Goal: Find specific page/section: Find specific page/section

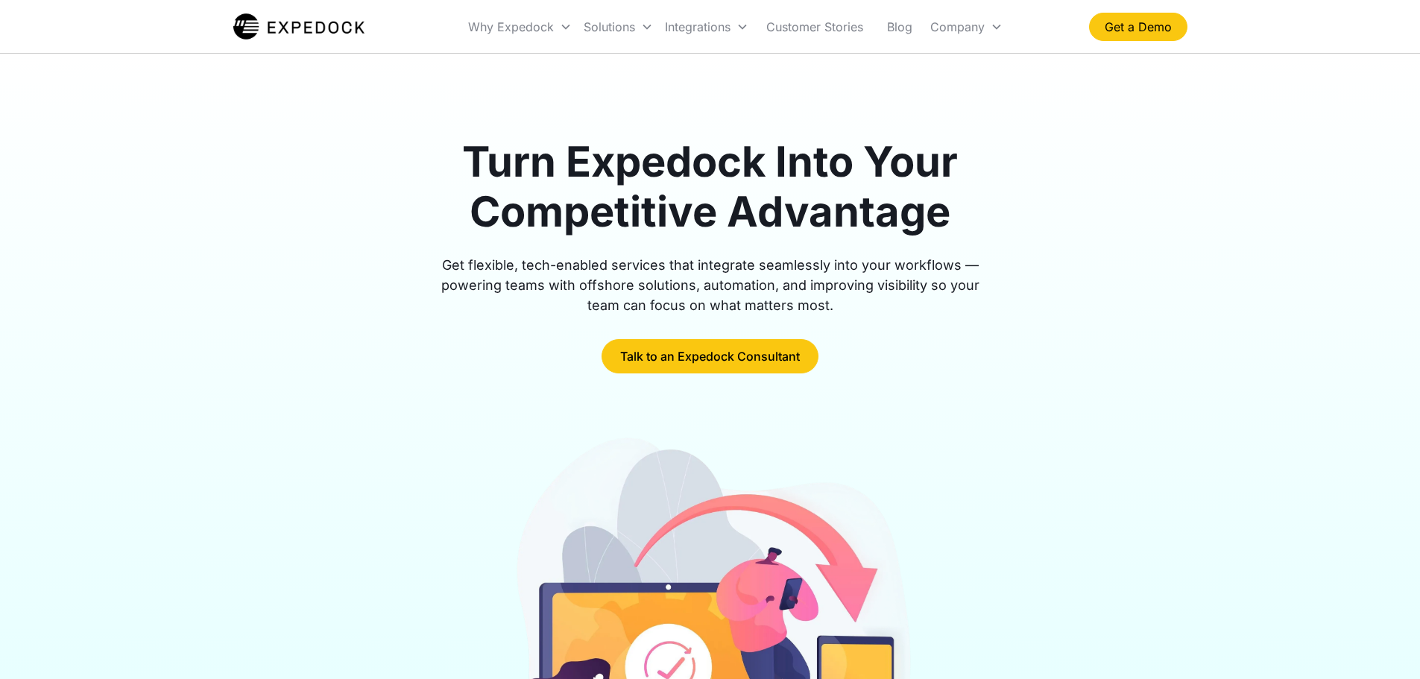
click at [930, 25] on div "Company" at bounding box center [957, 26] width 54 height 15
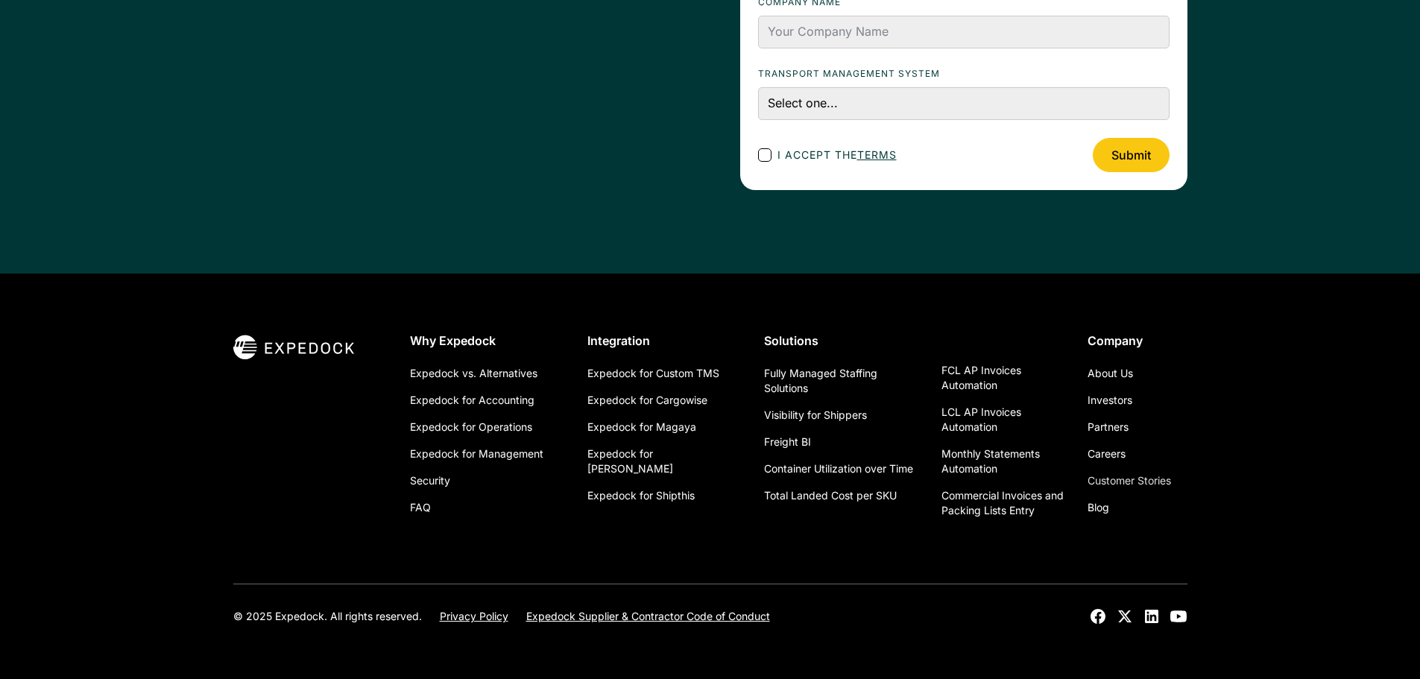
scroll to position [5316, 0]
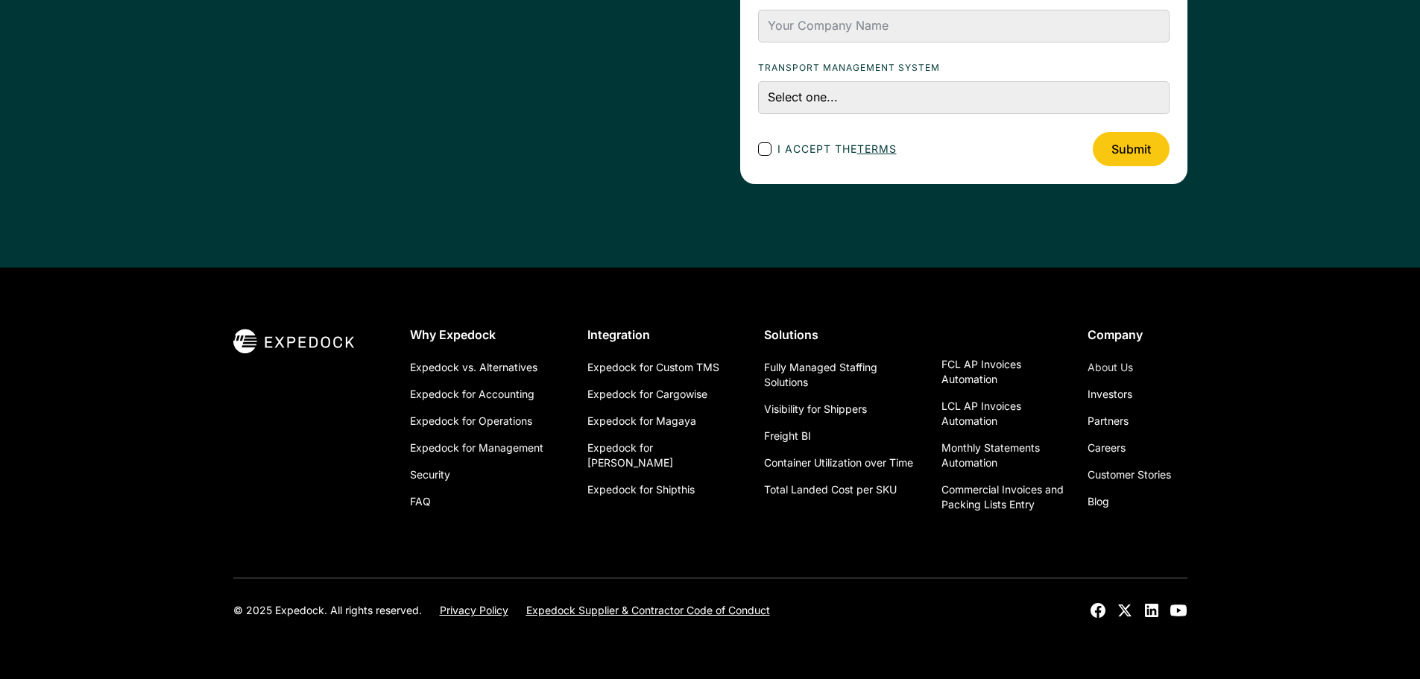
click at [1122, 370] on link "About Us" at bounding box center [1109, 367] width 45 height 27
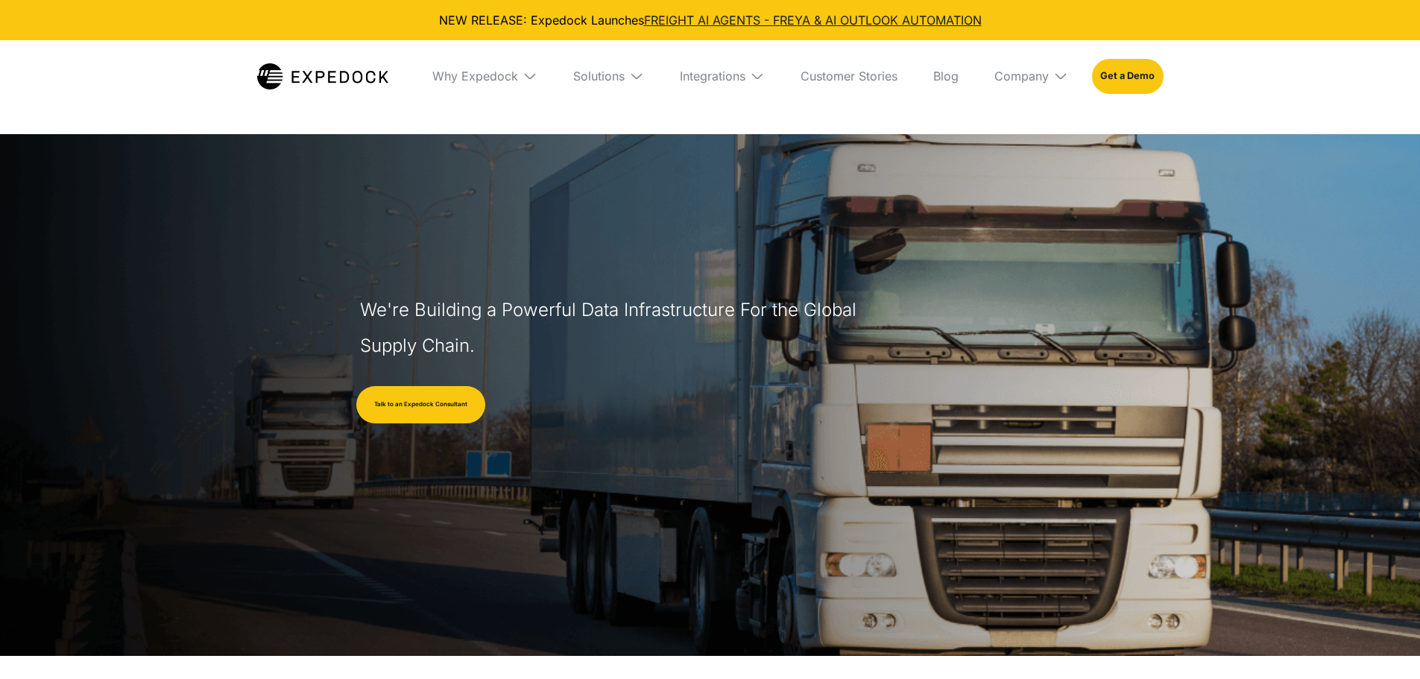
select select
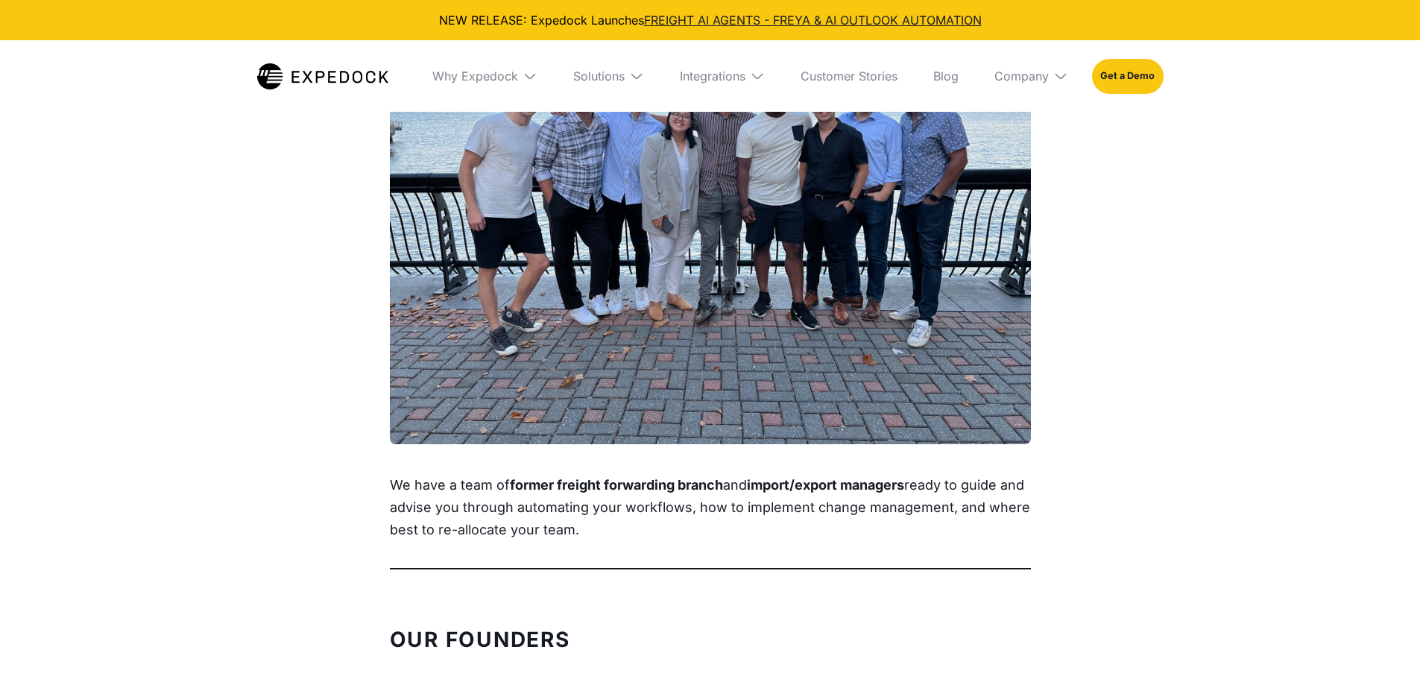
scroll to position [1491, 0]
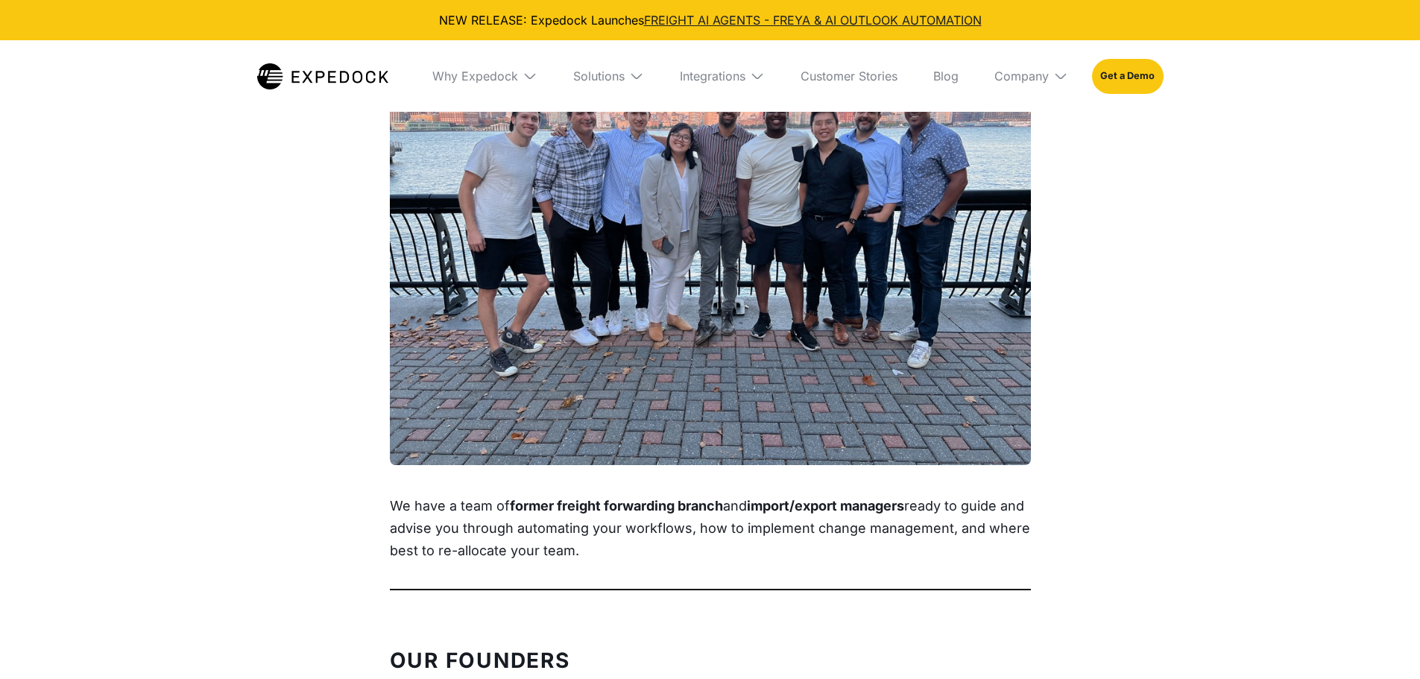
click at [1061, 72] on img at bounding box center [1060, 76] width 15 height 15
click at [1029, 130] on link "About Us" at bounding box center [1031, 131] width 98 height 39
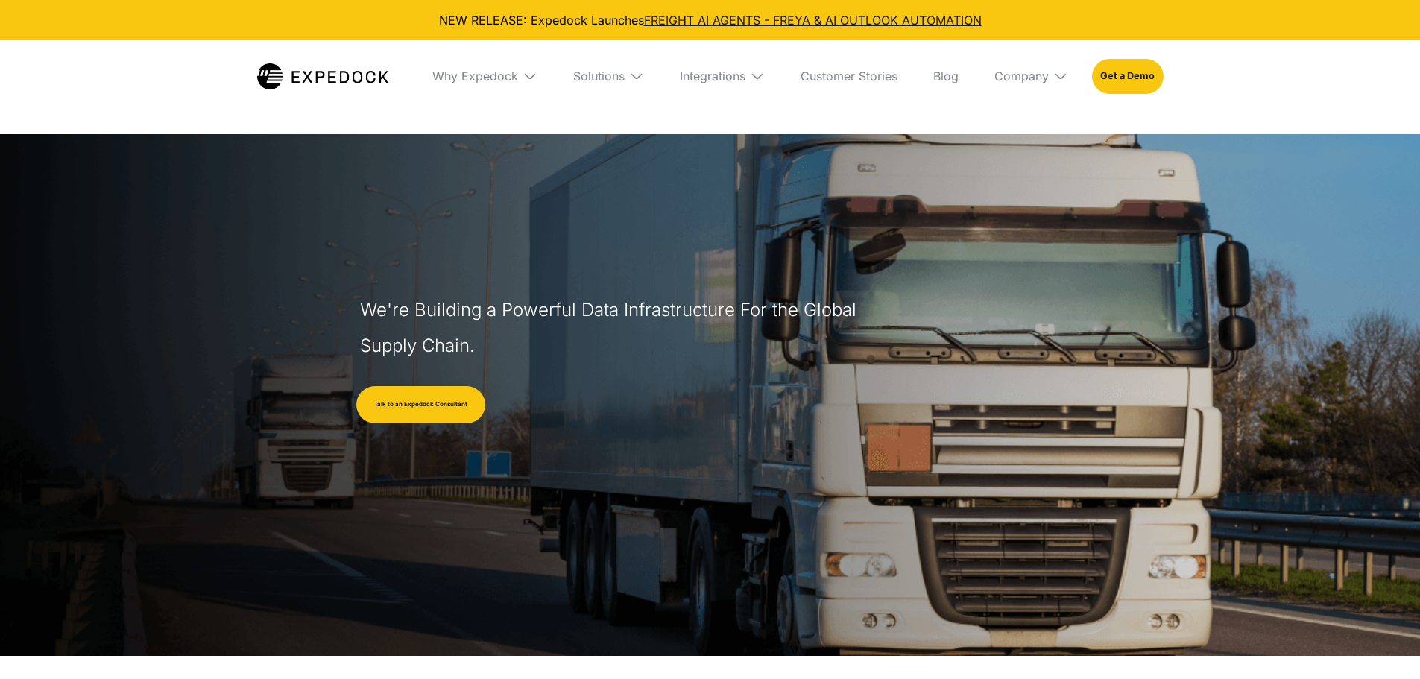
select select
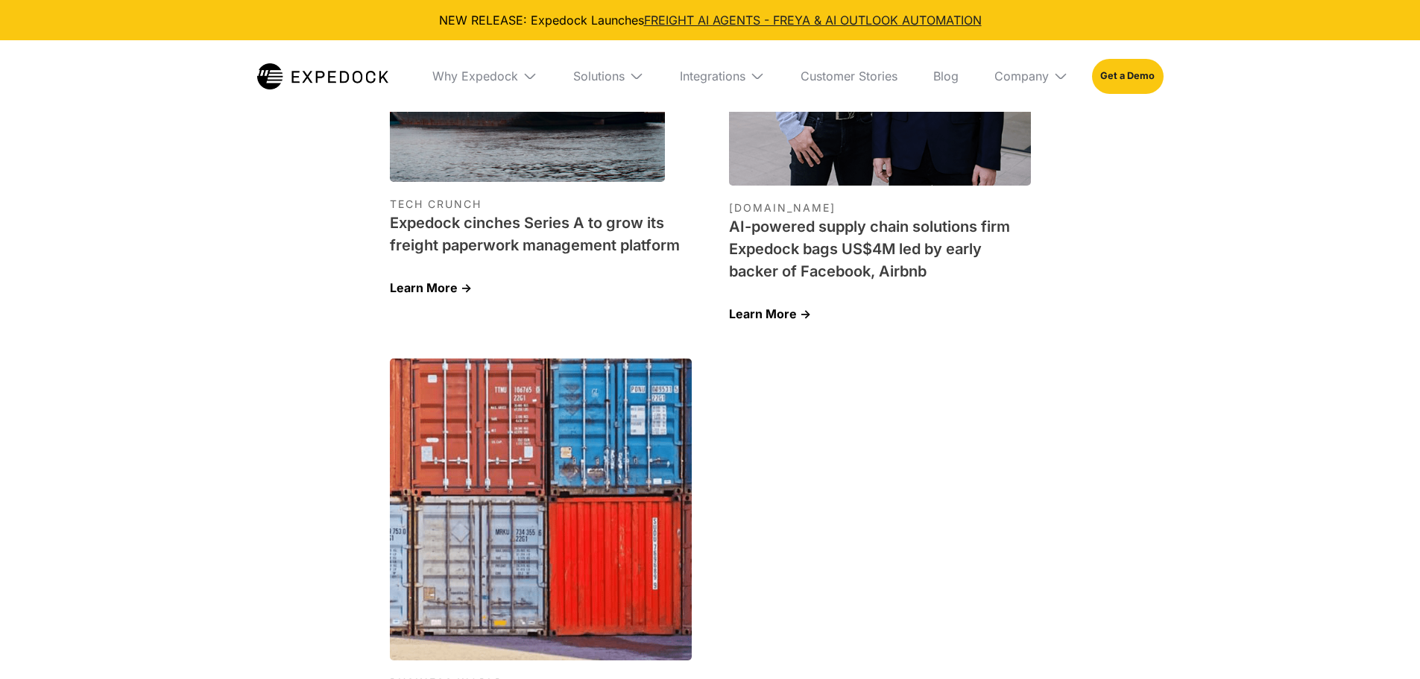
scroll to position [4828, 0]
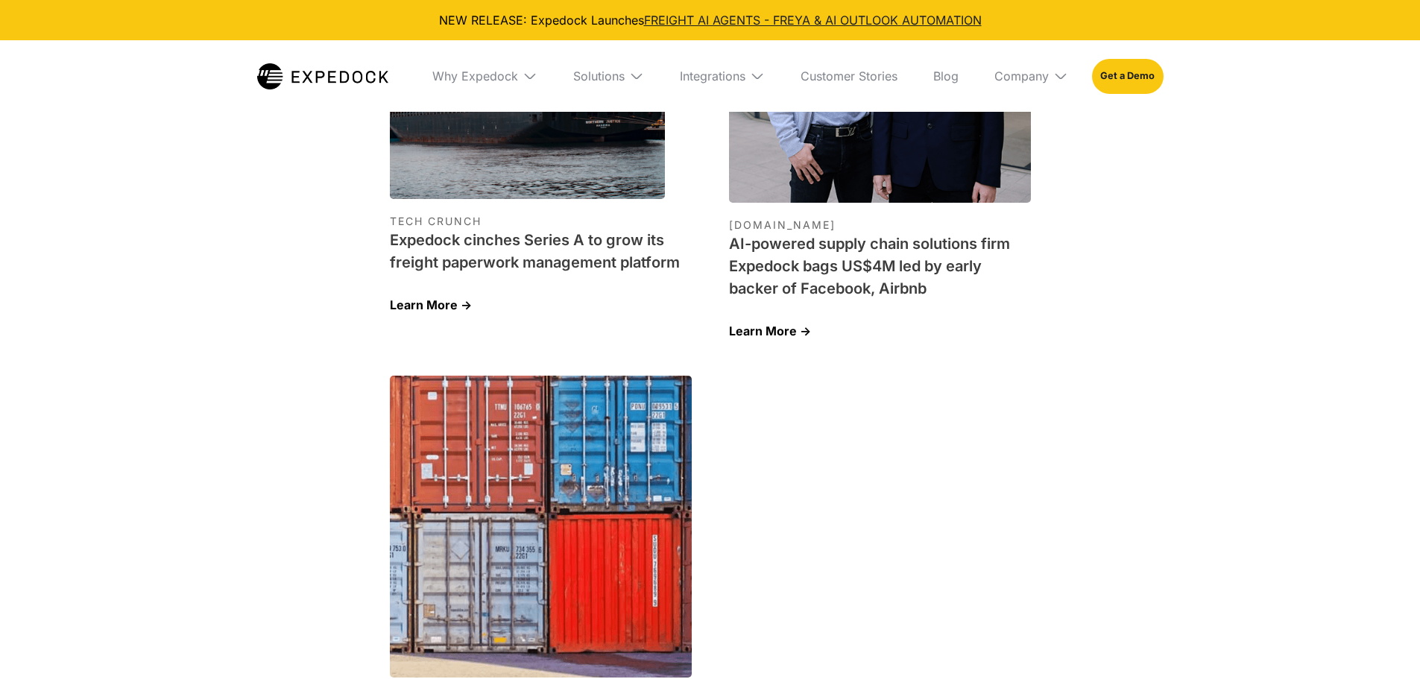
click at [1055, 69] on img at bounding box center [1060, 76] width 15 height 15
click at [1033, 204] on link "Careers" at bounding box center [1031, 208] width 98 height 39
click at [305, 80] on img at bounding box center [322, 76] width 131 height 26
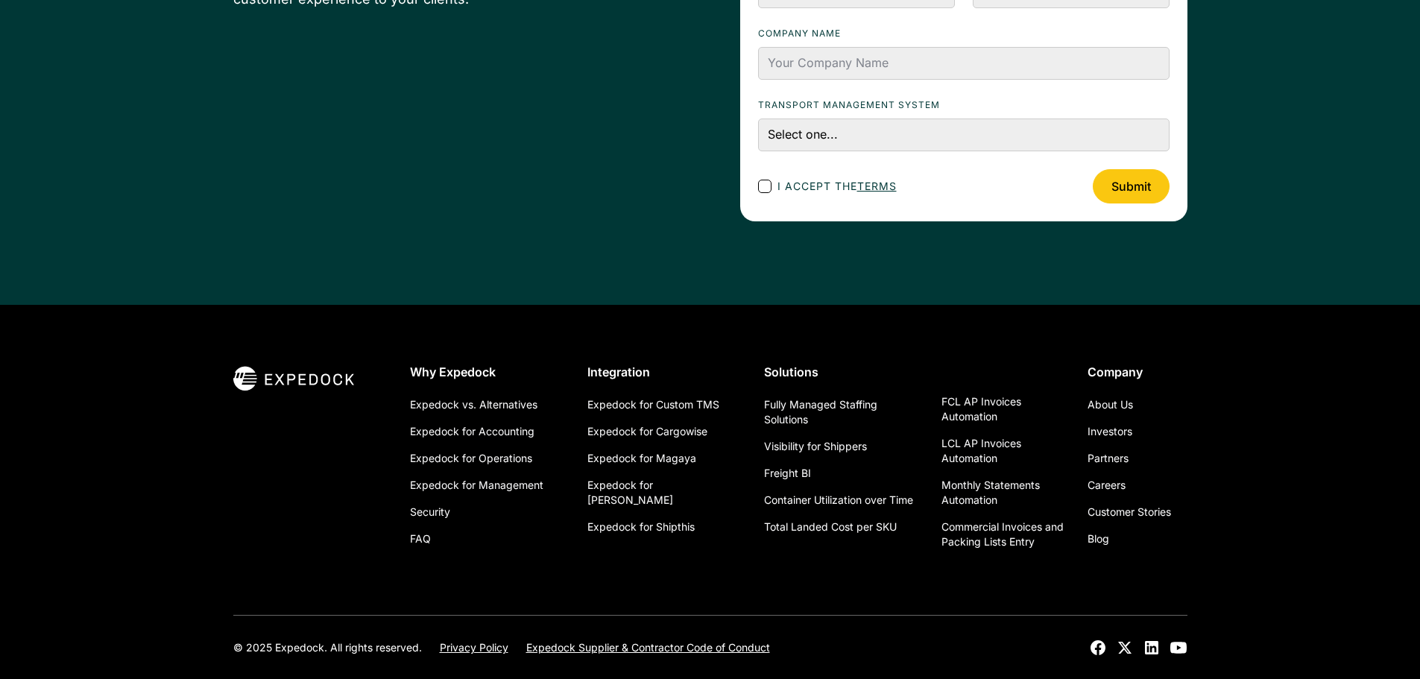
scroll to position [5284, 0]
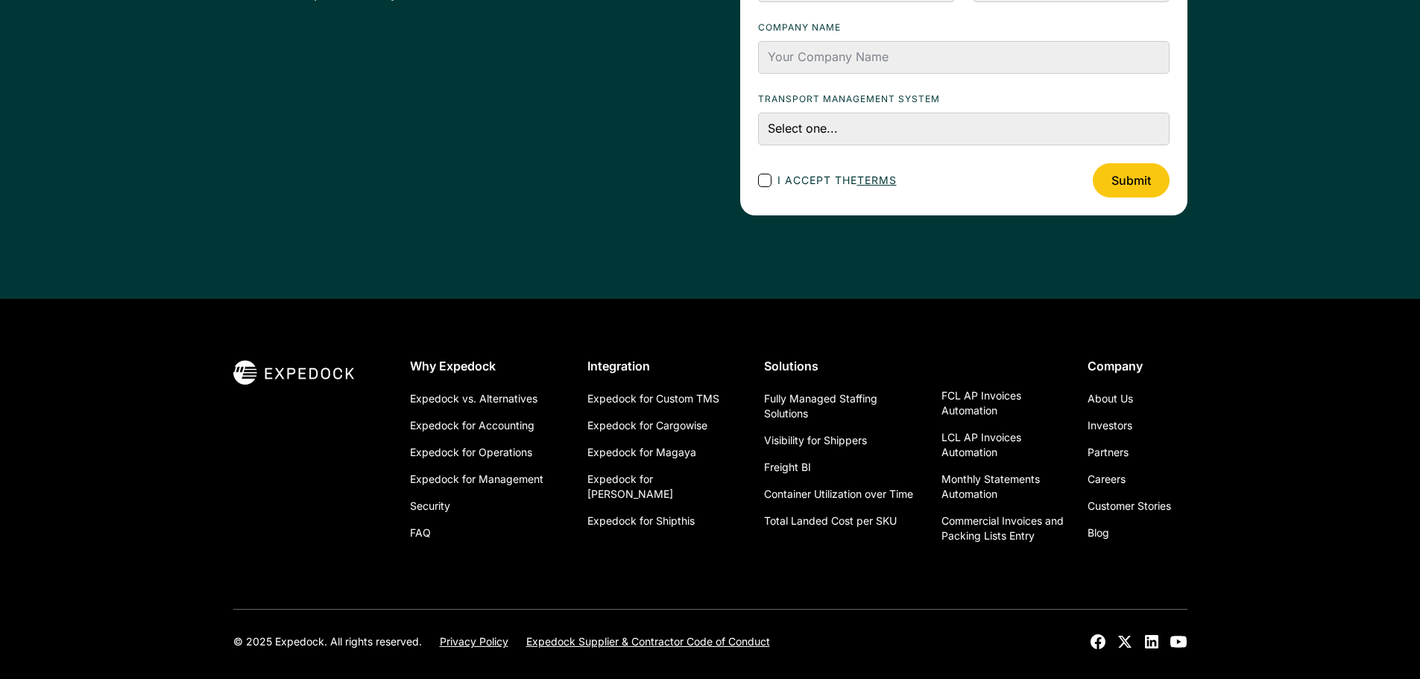
click at [1099, 633] on icon at bounding box center [1098, 642] width 18 height 18
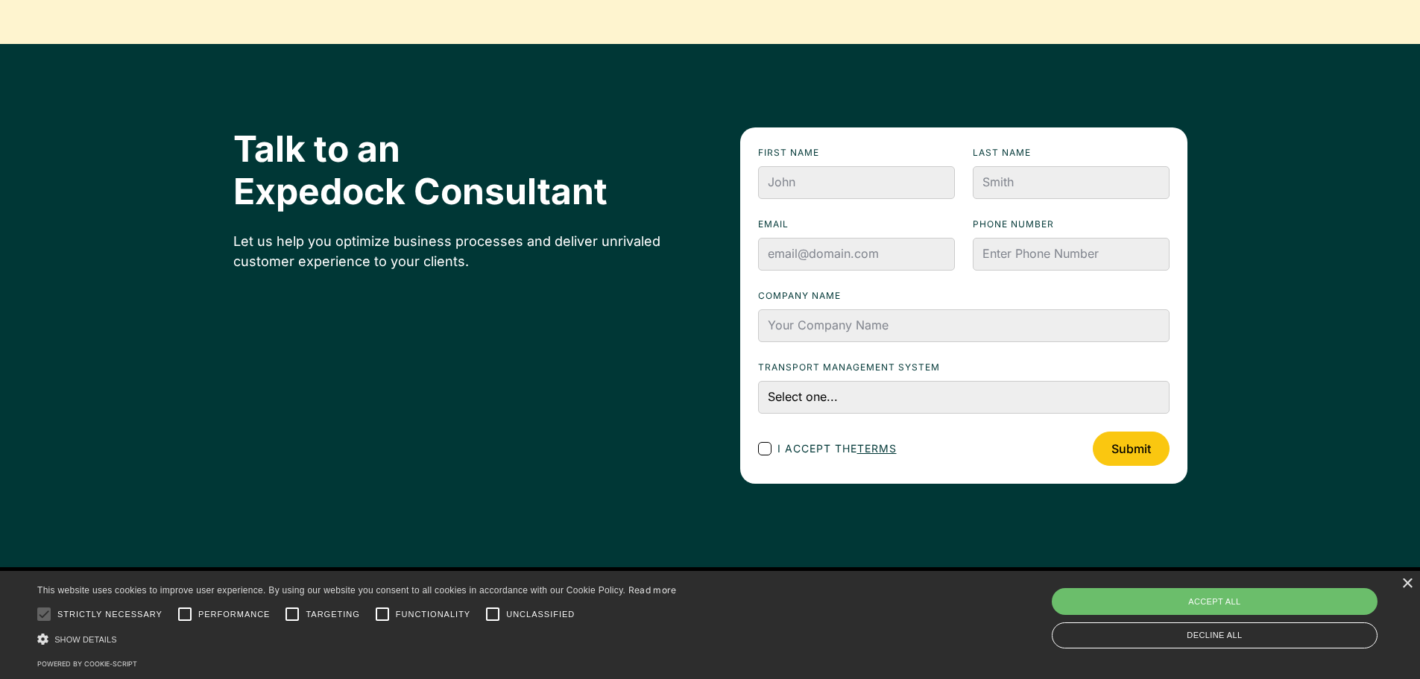
scroll to position [5018, 0]
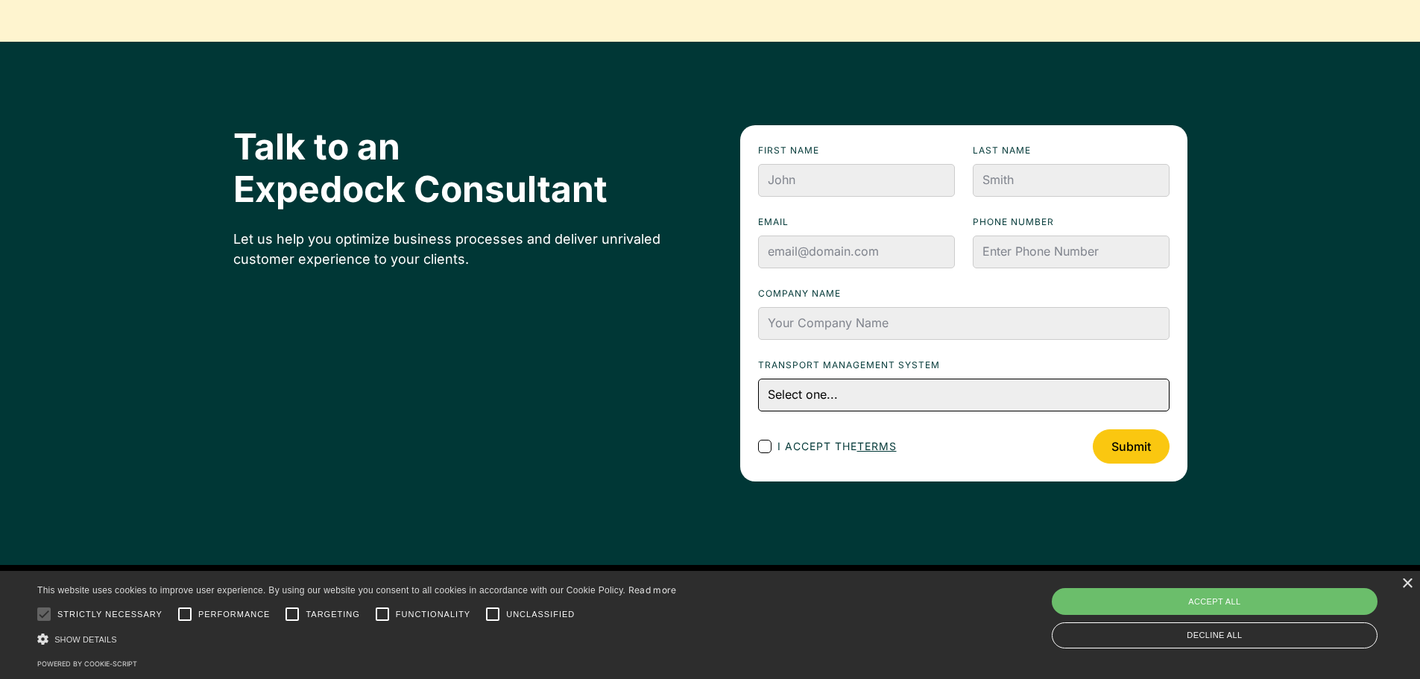
click at [838, 403] on select "Select one... CargoWise Magaya Descartes IES GoFreight Other" at bounding box center [963, 395] width 411 height 33
select select "Other"
click at [758, 379] on select "Select one... CargoWise Magaya Descartes IES GoFreight Other" at bounding box center [963, 395] width 411 height 33
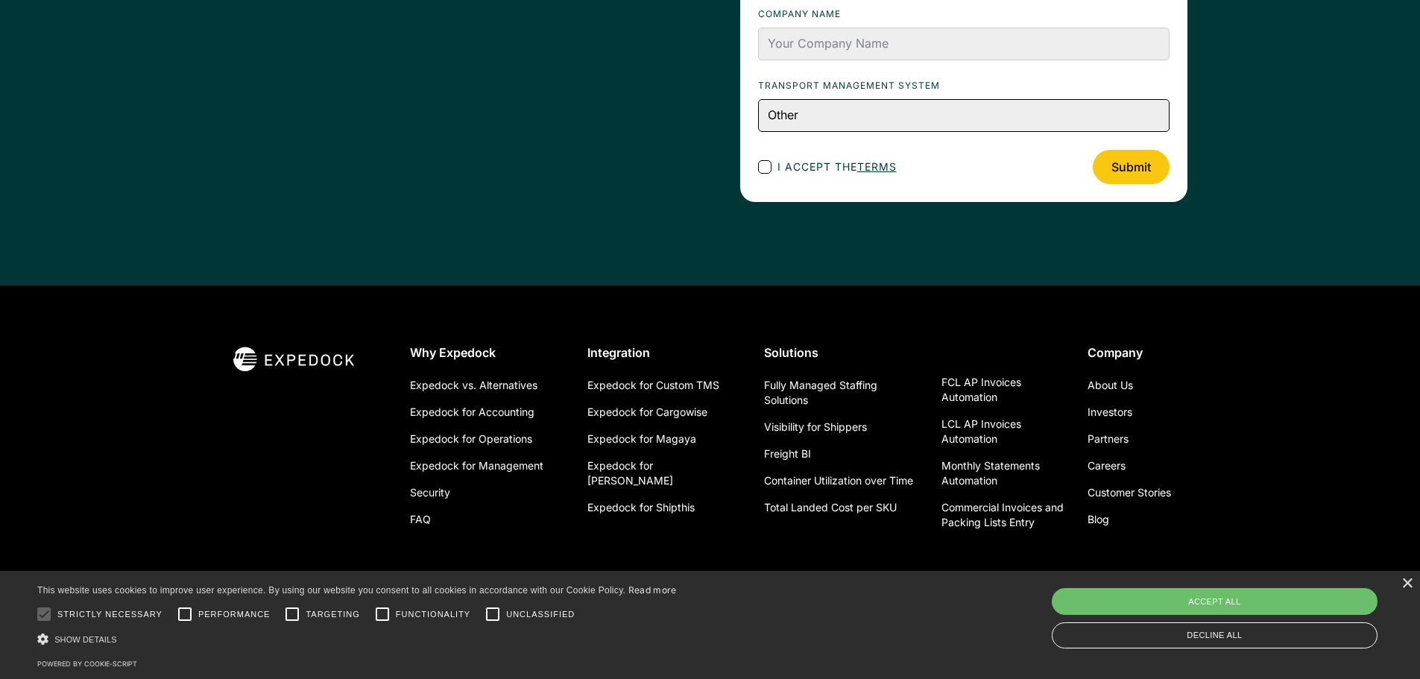
scroll to position [5316, 0]
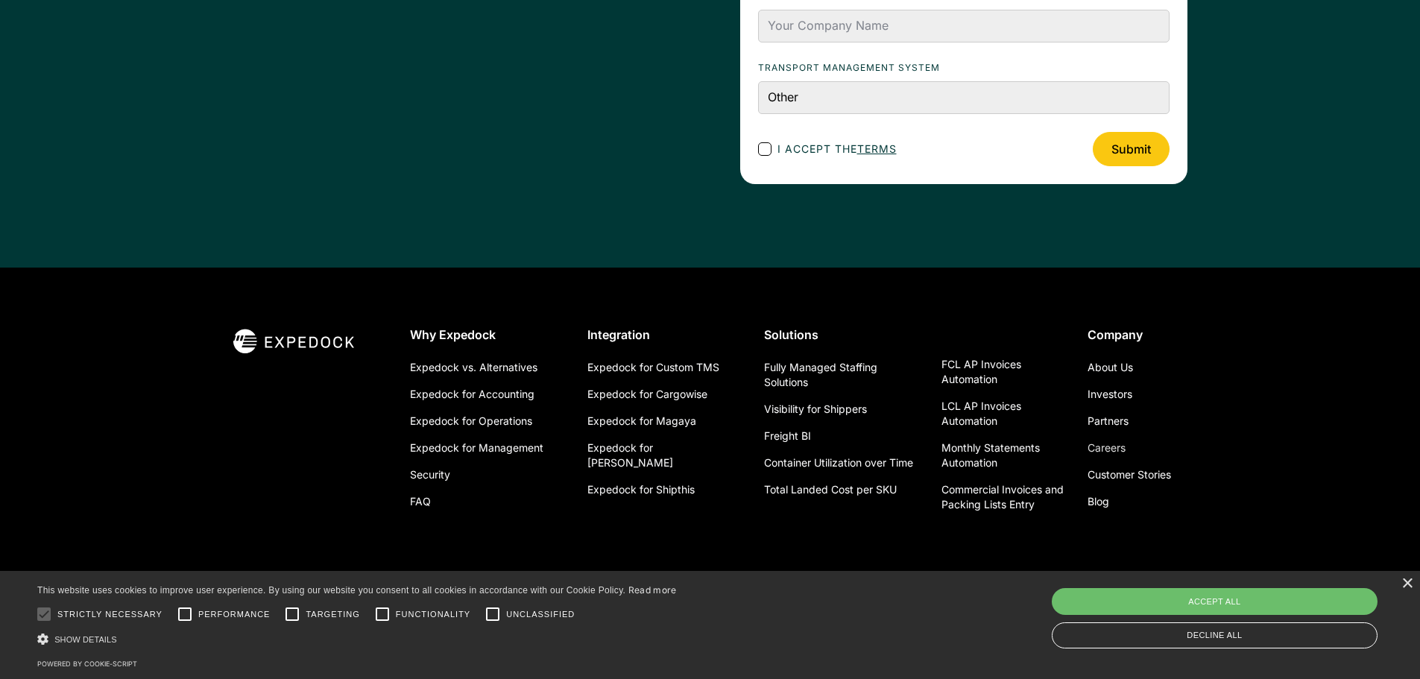
click at [1114, 444] on link "Careers" at bounding box center [1106, 448] width 38 height 27
